Goal: Find specific page/section: Find specific page/section

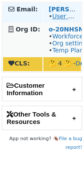
click at [64, 20] on link "User on Staging" at bounding box center [76, 16] width 49 height 7
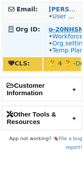
click at [70, 28] on strong "o-20NHSN-na1" at bounding box center [73, 29] width 50 height 7
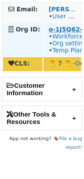
click at [76, 30] on strong "o-1J5Q62-na1" at bounding box center [71, 29] width 46 height 7
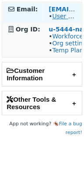
click at [57, 15] on link "User on Staging" at bounding box center [76, 16] width 49 height 7
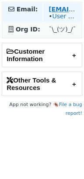
click at [59, 10] on strong "eivind@vic.ai" at bounding box center [79, 9] width 62 height 7
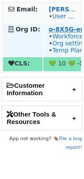
click at [69, 30] on strong "o-8X5G-eu1" at bounding box center [68, 29] width 40 height 7
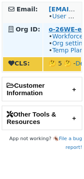
click at [58, 31] on strong "o-26WE-eu1" at bounding box center [68, 29] width 41 height 7
click at [55, 31] on strong "o-26WE-eu1" at bounding box center [68, 29] width 41 height 7
click at [58, 31] on strong "o-26WE-eu1" at bounding box center [68, 29] width 41 height 7
click at [63, 28] on strong "o-26WE-eu1" at bounding box center [68, 29] width 41 height 7
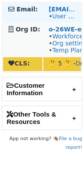
click at [62, 5] on td "[PERSON_NAME][EMAIL_ADDRESS][DOMAIN_NAME] • User on Staging" at bounding box center [62, 12] width 38 height 19
click at [55, 20] on td "radoslava.koleva@dazn.com • User on Staging" at bounding box center [62, 12] width 38 height 19
click at [56, 21] on td "radoslava.koleva@dazn.com • User on Staging" at bounding box center [62, 12] width 38 height 19
click at [67, 19] on link "User on Staging" at bounding box center [76, 16] width 49 height 7
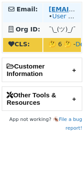
click at [59, 15] on link "User on Staging" at bounding box center [76, 16] width 49 height 7
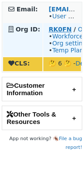
click at [60, 31] on strong "RK0FN" at bounding box center [59, 29] width 23 height 7
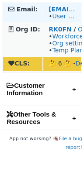
click at [59, 17] on link "User on Staging" at bounding box center [76, 16] width 49 height 7
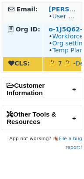
click at [68, 25] on td "o-1J5Q62-na1 / On Staging • Workforce Admin • Org settings page • Temp Plan Cha…" at bounding box center [62, 39] width 38 height 33
click at [67, 29] on strong "o-1J5Q62-na1" at bounding box center [71, 29] width 46 height 7
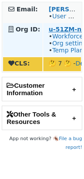
click at [63, 29] on strong "u-51ZM-na1" at bounding box center [68, 29] width 41 height 7
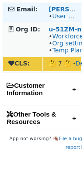
click at [68, 17] on link "User on Staging" at bounding box center [76, 16] width 49 height 7
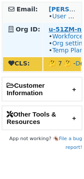
click at [65, 27] on strong "u-51ZM-na1" at bounding box center [68, 29] width 41 height 7
click at [63, 28] on strong "o-1J5Q62-na1" at bounding box center [71, 29] width 46 height 7
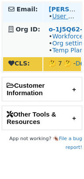
click at [58, 14] on link "User on Staging" at bounding box center [76, 16] width 49 height 7
